Goal: Task Accomplishment & Management: Manage account settings

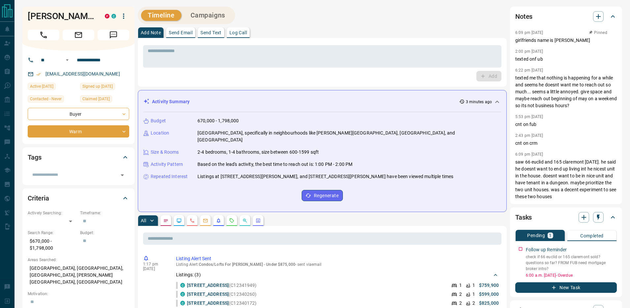
click at [465, 17] on div "Timeline Campaigns" at bounding box center [322, 15] width 369 height 17
click at [67, 11] on h1 "[PERSON_NAME]" at bounding box center [61, 16] width 67 height 11
copy div "[PERSON_NAME] P C"
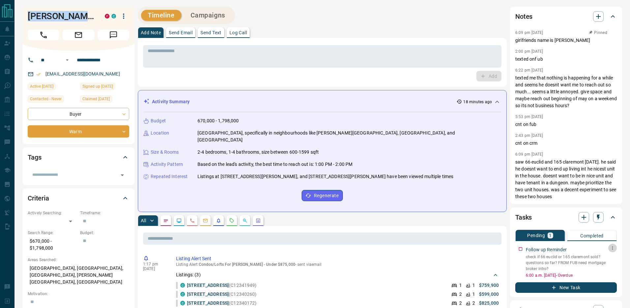
click at [610, 250] on button "button" at bounding box center [613, 248] width 9 height 9
click at [608, 261] on li "Edit" at bounding box center [602, 261] width 29 height 10
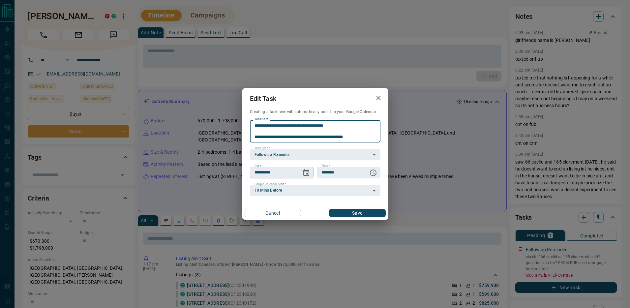
click at [311, 173] on button "Choose date, selected date is Aug 13, 2025" at bounding box center [306, 172] width 13 height 13
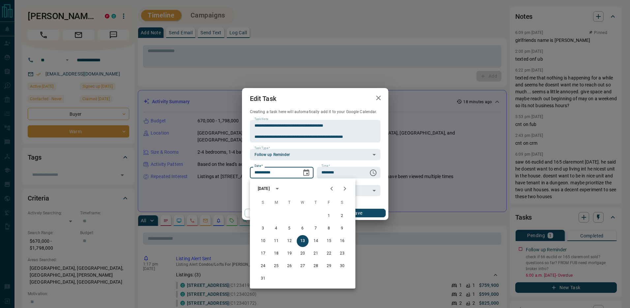
click at [344, 192] on icon "Next month" at bounding box center [345, 189] width 8 height 8
click at [330, 229] on button "12" at bounding box center [329, 229] width 12 height 12
type input "**********"
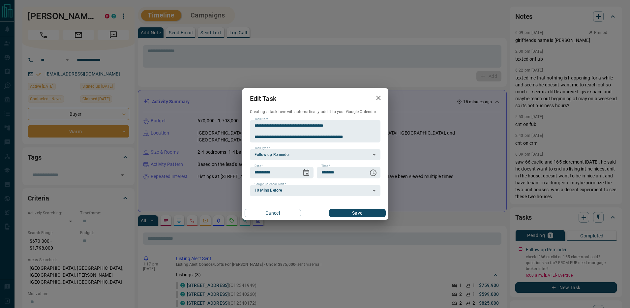
click at [352, 215] on button "Save" at bounding box center [357, 213] width 56 height 9
